Goal: Find contact information: Find contact information

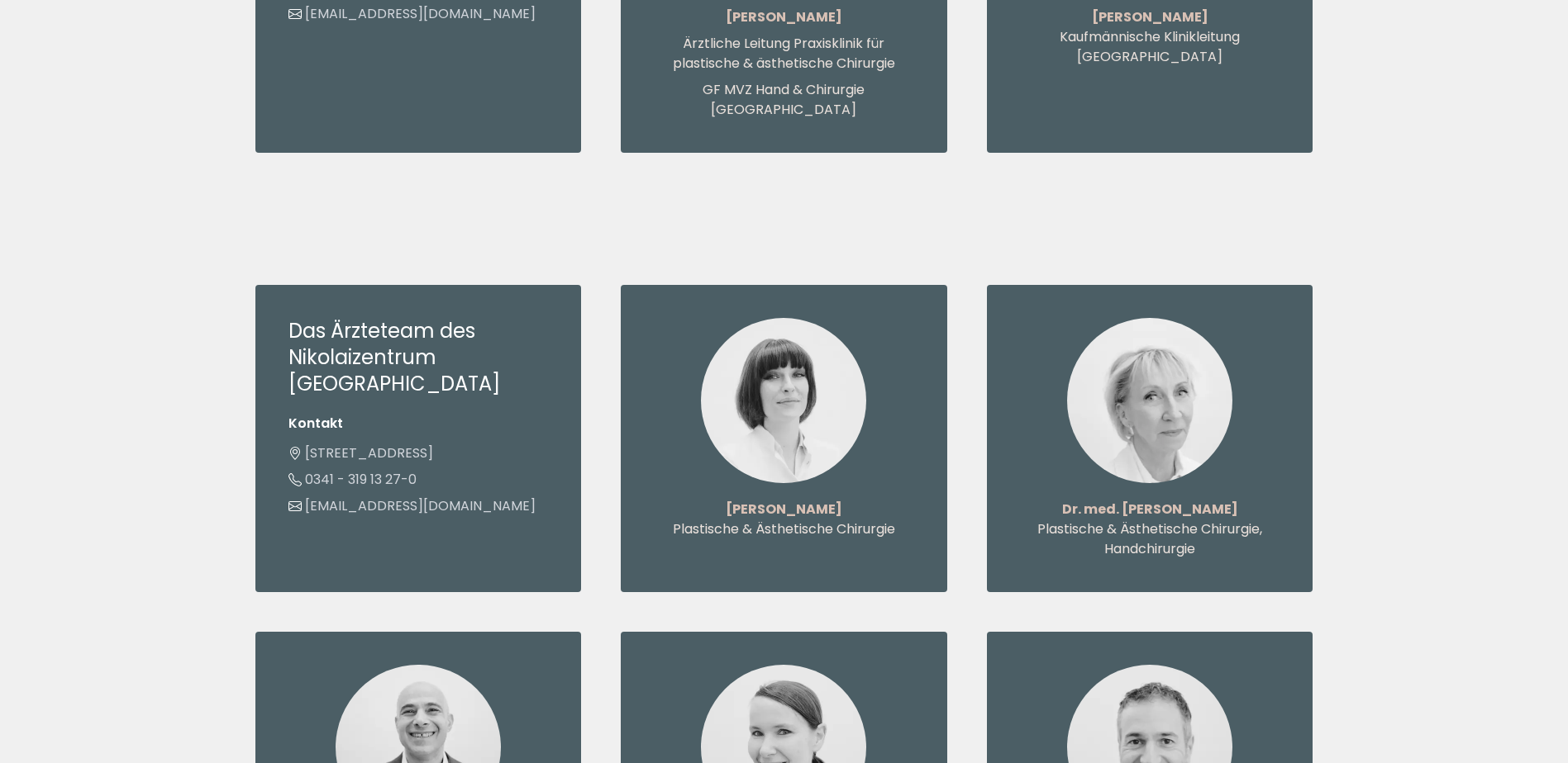
scroll to position [1652, 0]
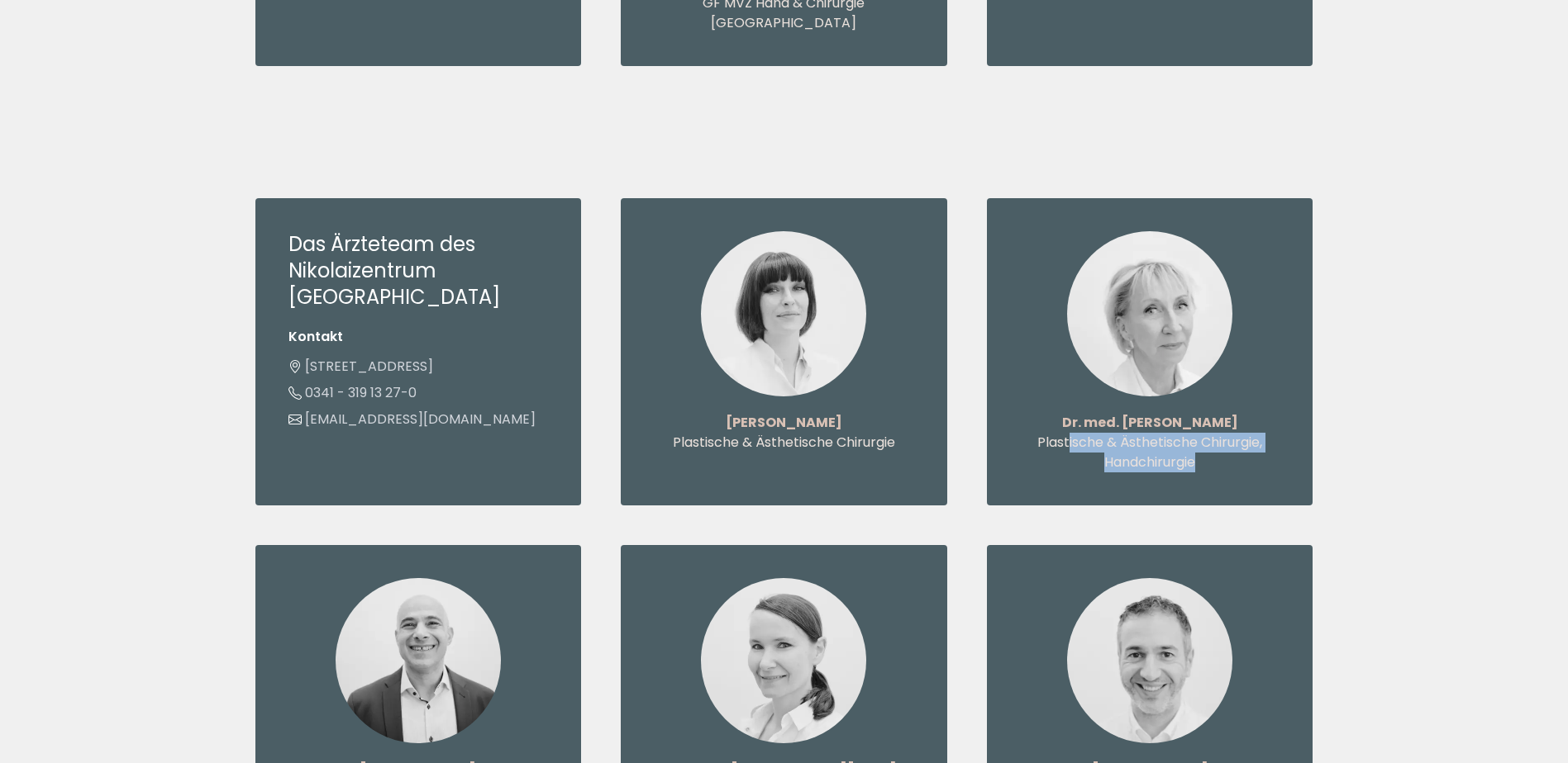
drag, startPoint x: 1213, startPoint y: 411, endPoint x: 1068, endPoint y: 391, distance: 146.4
click at [1068, 433] on p "Plastische & Ästhetische Chirurgie, Handchirurgie" at bounding box center [1150, 453] width 260 height 40
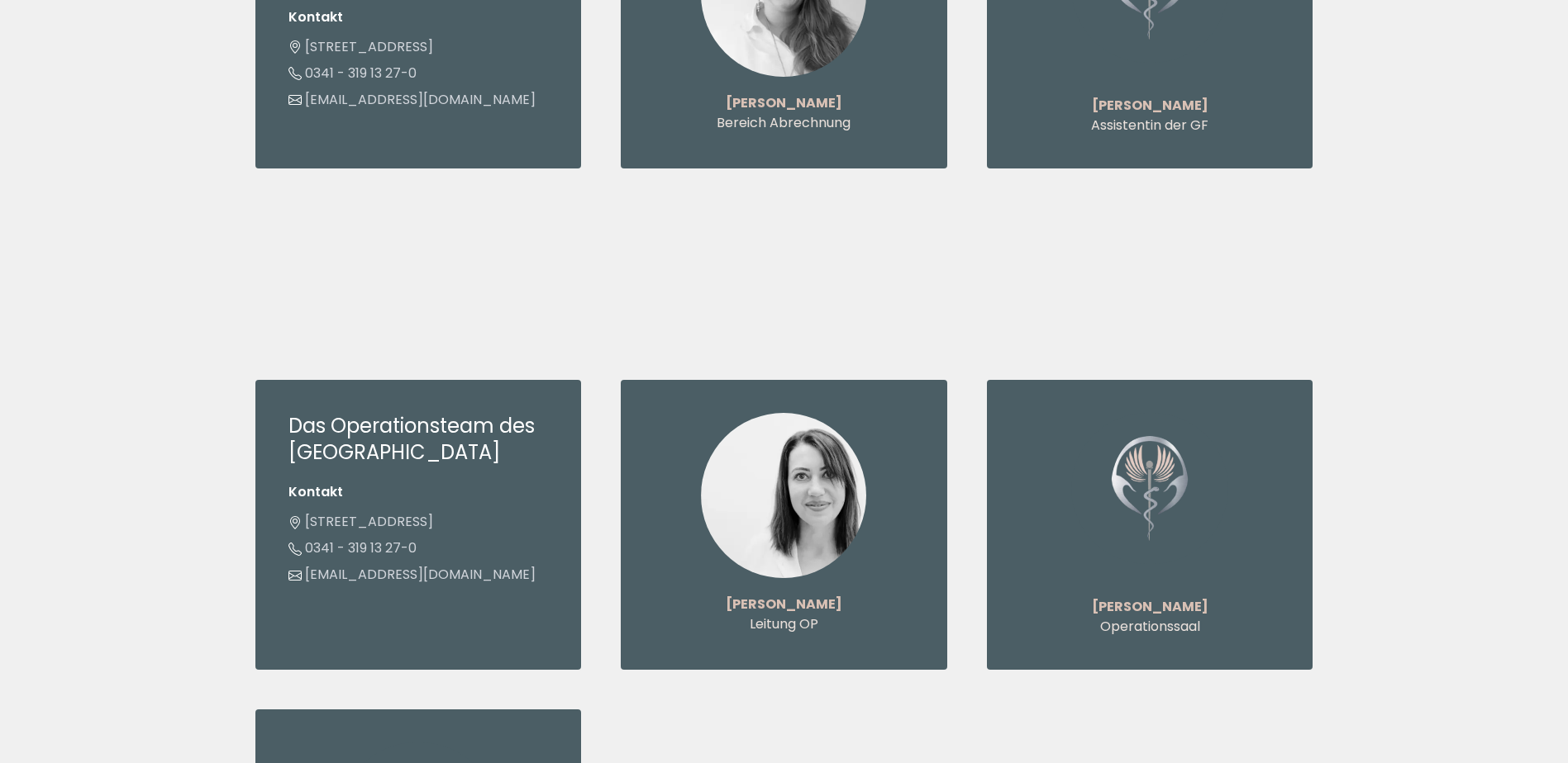
scroll to position [4213, 0]
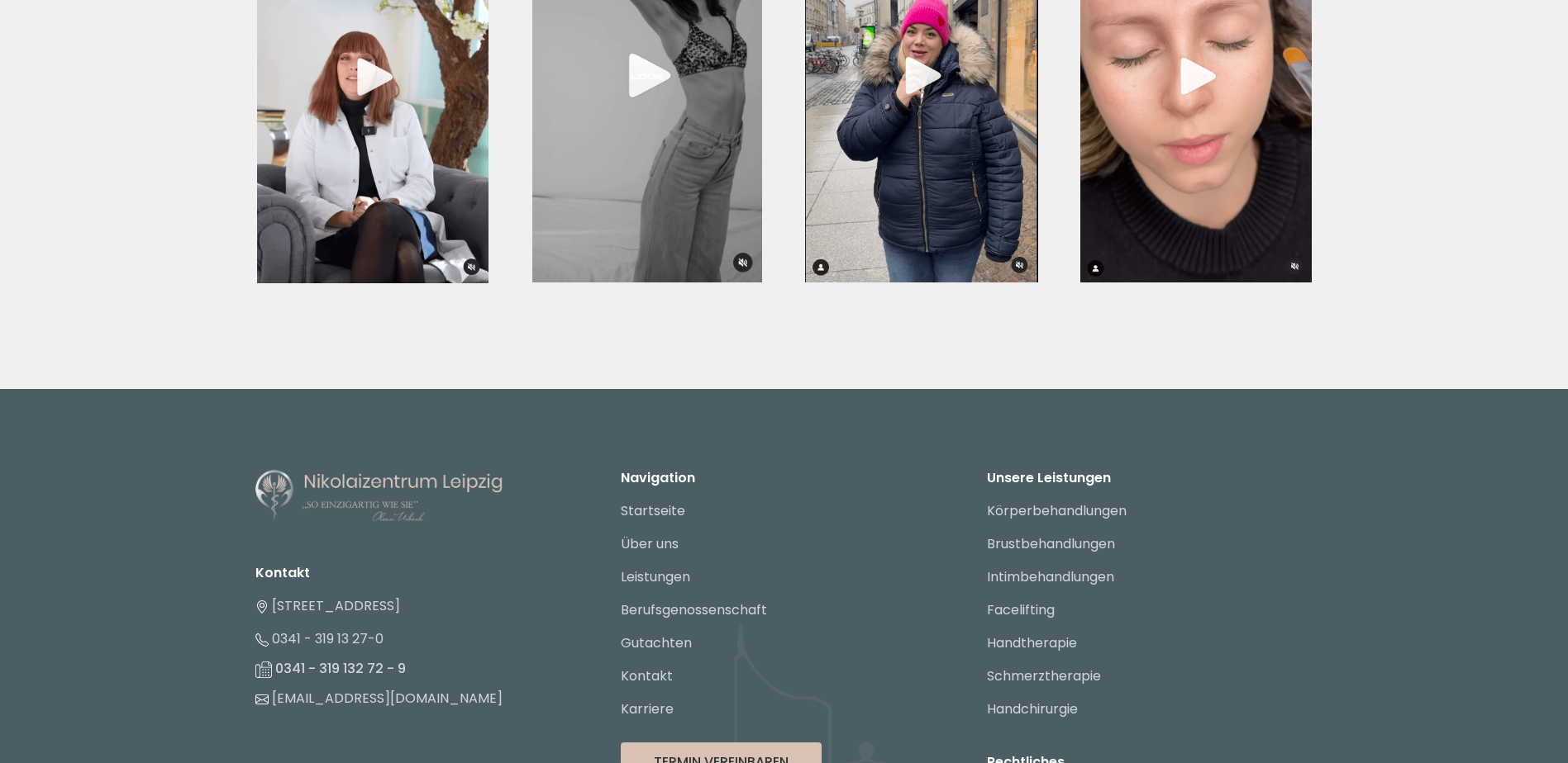
scroll to position [6196, 0]
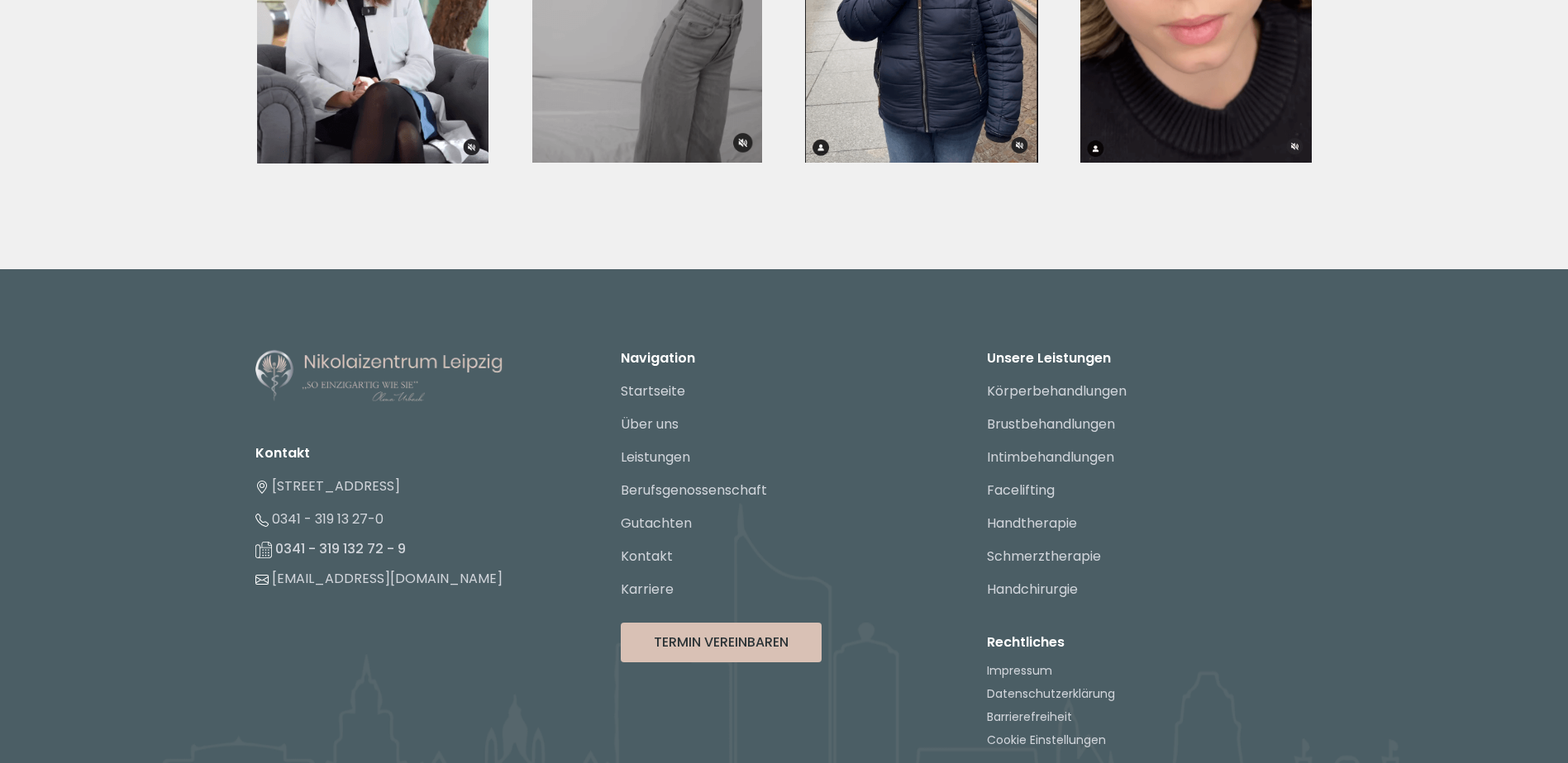
drag, startPoint x: 506, startPoint y: 456, endPoint x: 267, endPoint y: 463, distance: 239.1
click at [267, 470] on li "[STREET_ADDRESS]" at bounding box center [418, 486] width 326 height 33
copy link "[STREET_ADDRESS]"
